Goal: Task Accomplishment & Management: Use online tool/utility

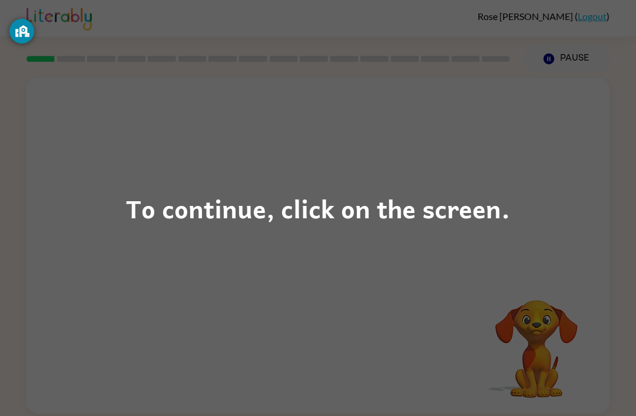
click at [301, 233] on div "To continue, click on the screen." at bounding box center [318, 208] width 636 height 416
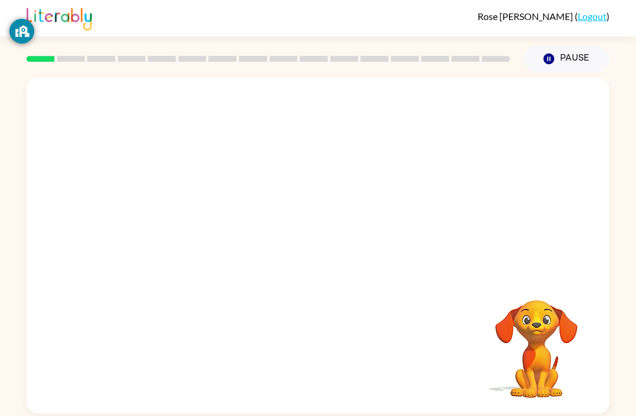
click at [311, 245] on div "Your browser must support playing .mp4 files to use Literably. Please try using…" at bounding box center [317, 246] width 583 height 336
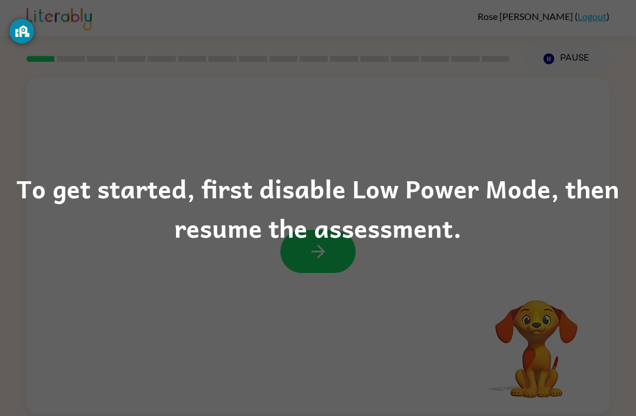
click at [327, 251] on div "To get started, first disable Low Power Mode, then resume the assessment." at bounding box center [318, 208] width 636 height 416
click at [313, 253] on div "To get started, first disable Low Power Mode, then resume the assessment." at bounding box center [318, 208] width 636 height 416
click at [274, 292] on div "To get started, first disable Low Power Mode, then resume the assessment." at bounding box center [318, 208] width 636 height 416
click at [205, 240] on div "To get started, first disable Low Power Mode, then resume the assessment." at bounding box center [318, 208] width 636 height 80
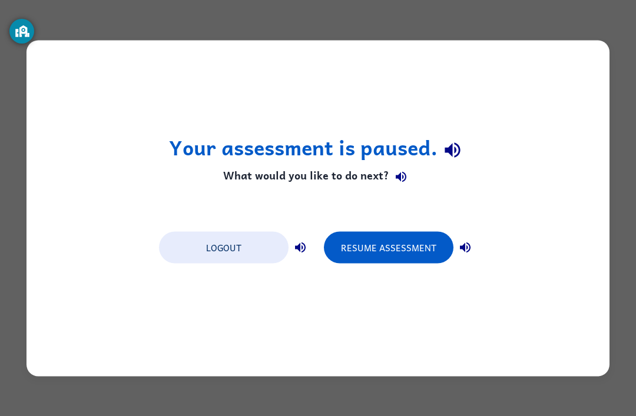
click at [376, 250] on button "Resume Assessment" at bounding box center [389, 247] width 130 height 32
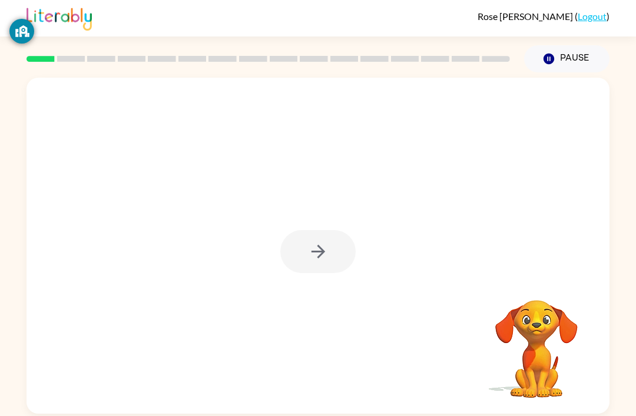
click at [324, 238] on div at bounding box center [317, 251] width 75 height 43
click at [321, 258] on div at bounding box center [317, 251] width 75 height 43
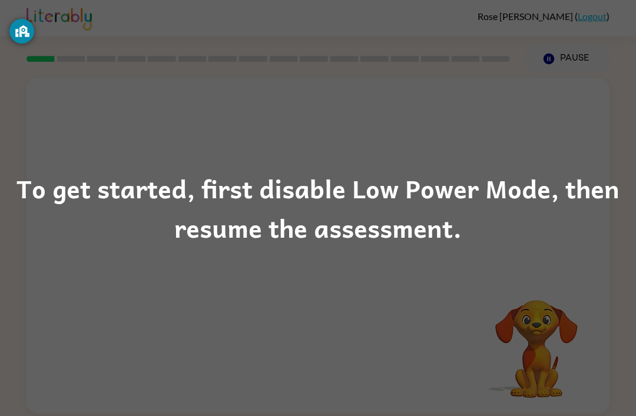
click at [227, 225] on div "To get started, first disable Low Power Mode, then resume the assessment." at bounding box center [318, 208] width 636 height 80
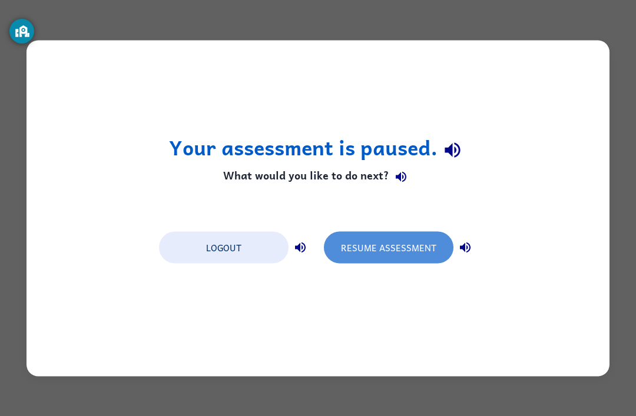
click at [402, 243] on button "Resume Assessment" at bounding box center [389, 247] width 130 height 32
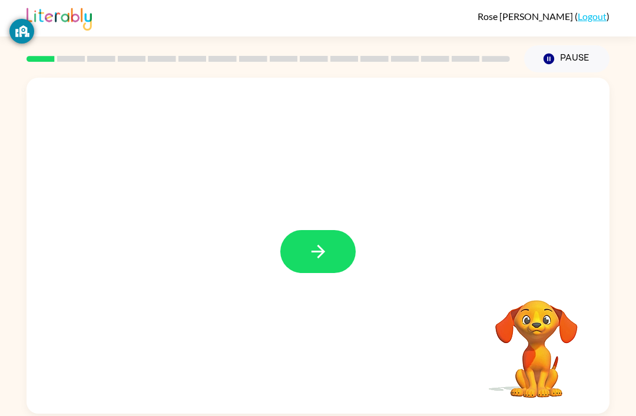
click at [304, 256] on button "button" at bounding box center [317, 251] width 75 height 43
click at [534, 356] on video "Your browser must support playing .mp4 files to use Literably. Please try using…" at bounding box center [536, 341] width 118 height 118
click at [458, 327] on div at bounding box center [317, 354] width 559 height 97
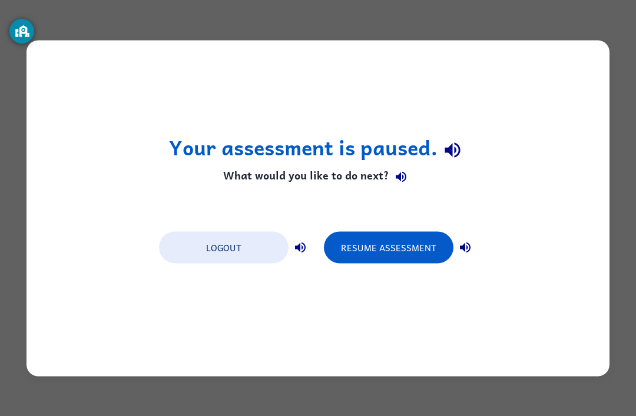
click at [396, 241] on button "Resume Assessment" at bounding box center [389, 247] width 130 height 32
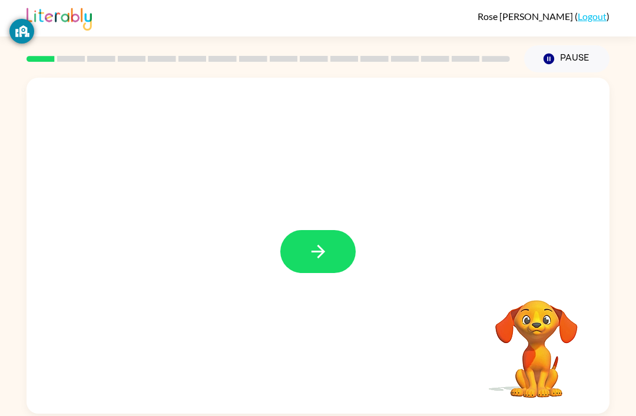
click at [321, 257] on icon "button" at bounding box center [318, 251] width 21 height 21
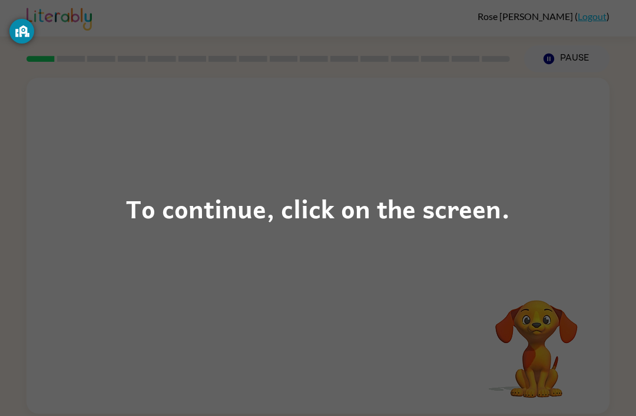
click at [288, 212] on div "To continue, click on the screen." at bounding box center [318, 208] width 384 height 40
click at [313, 363] on div "To continue, click on the screen." at bounding box center [318, 208] width 636 height 416
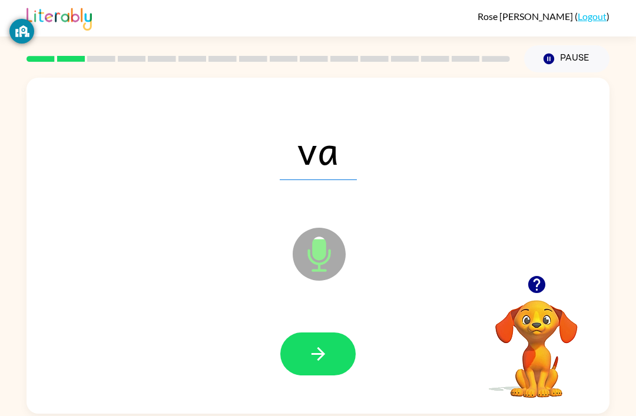
scroll to position [4, 0]
click at [325, 354] on icon "button" at bounding box center [318, 354] width 21 height 21
click at [322, 350] on icon "button" at bounding box center [318, 354] width 14 height 14
click at [308, 372] on button "button" at bounding box center [317, 354] width 75 height 43
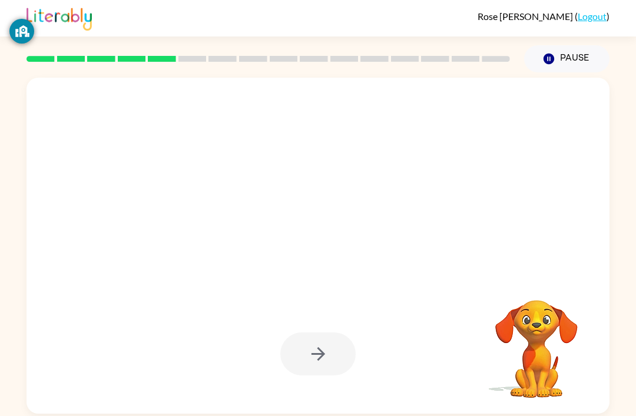
click at [327, 363] on div at bounding box center [317, 354] width 75 height 43
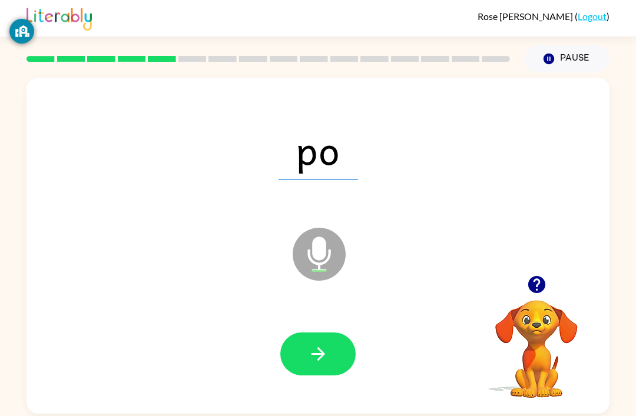
click at [316, 351] on icon "button" at bounding box center [318, 354] width 21 height 21
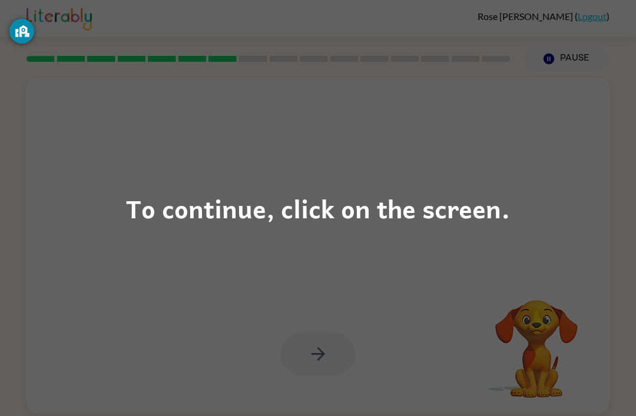
scroll to position [6, 0]
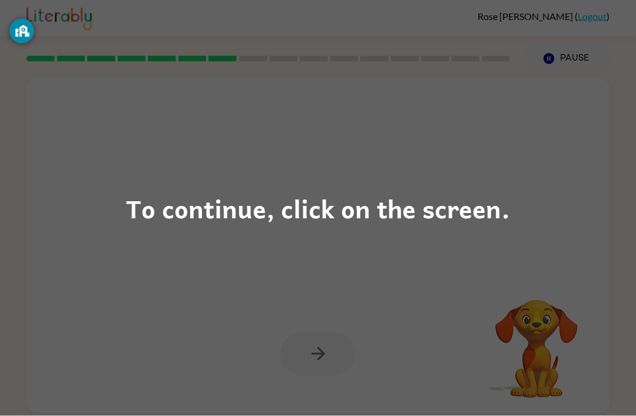
click at [313, 347] on div "To continue, click on the screen." at bounding box center [318, 208] width 636 height 416
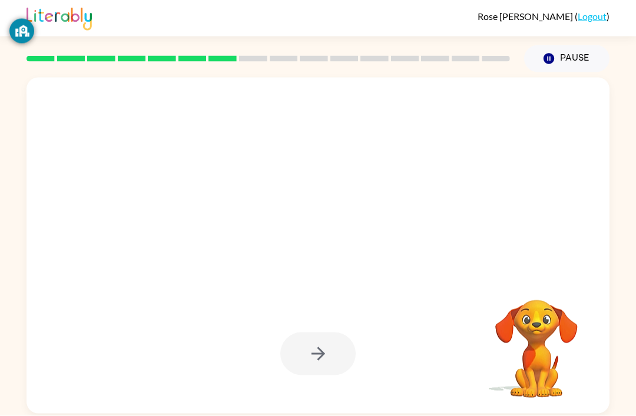
scroll to position [6, 0]
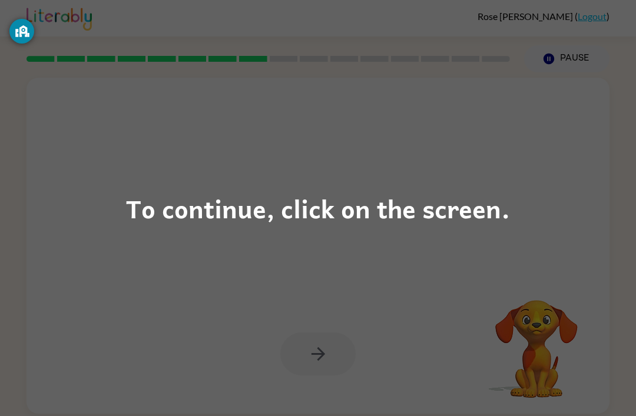
click at [188, 184] on div "To continue, click on the screen." at bounding box center [318, 208] width 636 height 416
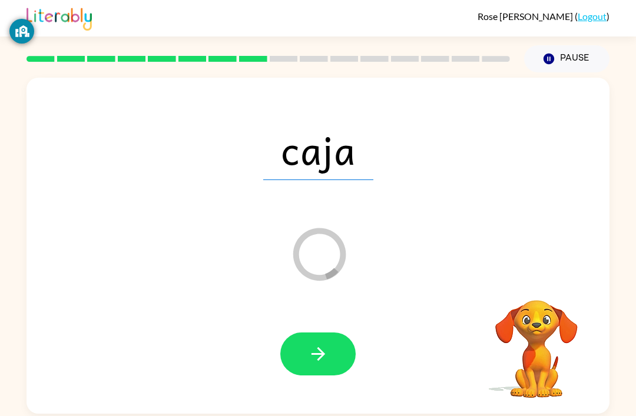
click at [313, 333] on button "button" at bounding box center [317, 354] width 75 height 43
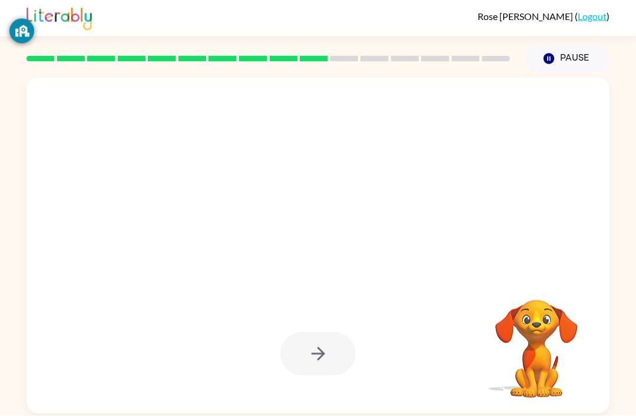
scroll to position [38, 0]
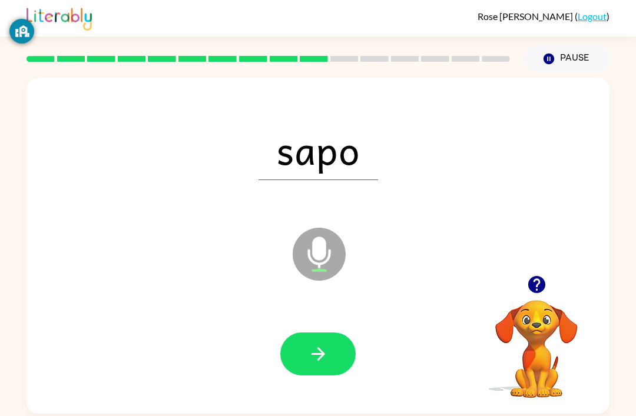
click at [335, 333] on button "button" at bounding box center [317, 354] width 75 height 43
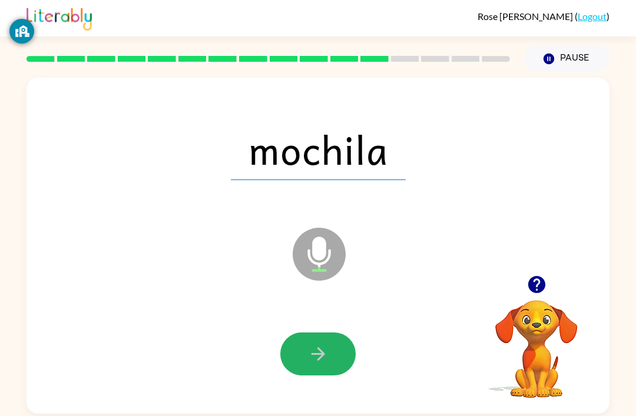
click at [327, 344] on icon "button" at bounding box center [318, 354] width 21 height 21
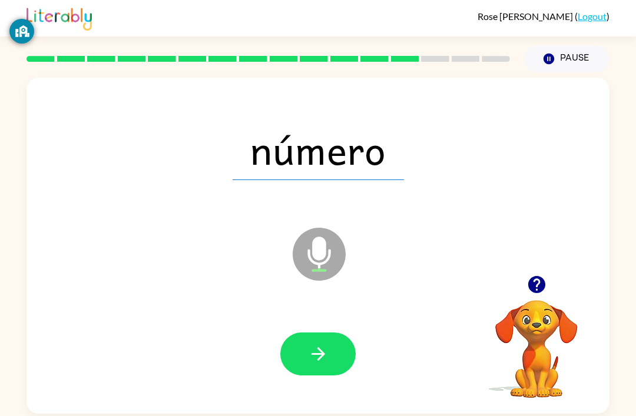
scroll to position [36, 0]
click at [305, 333] on button "button" at bounding box center [317, 354] width 75 height 43
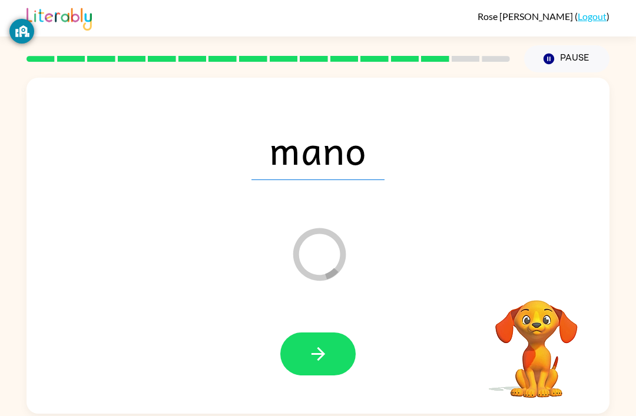
click at [318, 344] on icon "button" at bounding box center [318, 354] width 21 height 21
